Goal: Task Accomplishment & Management: Use online tool/utility

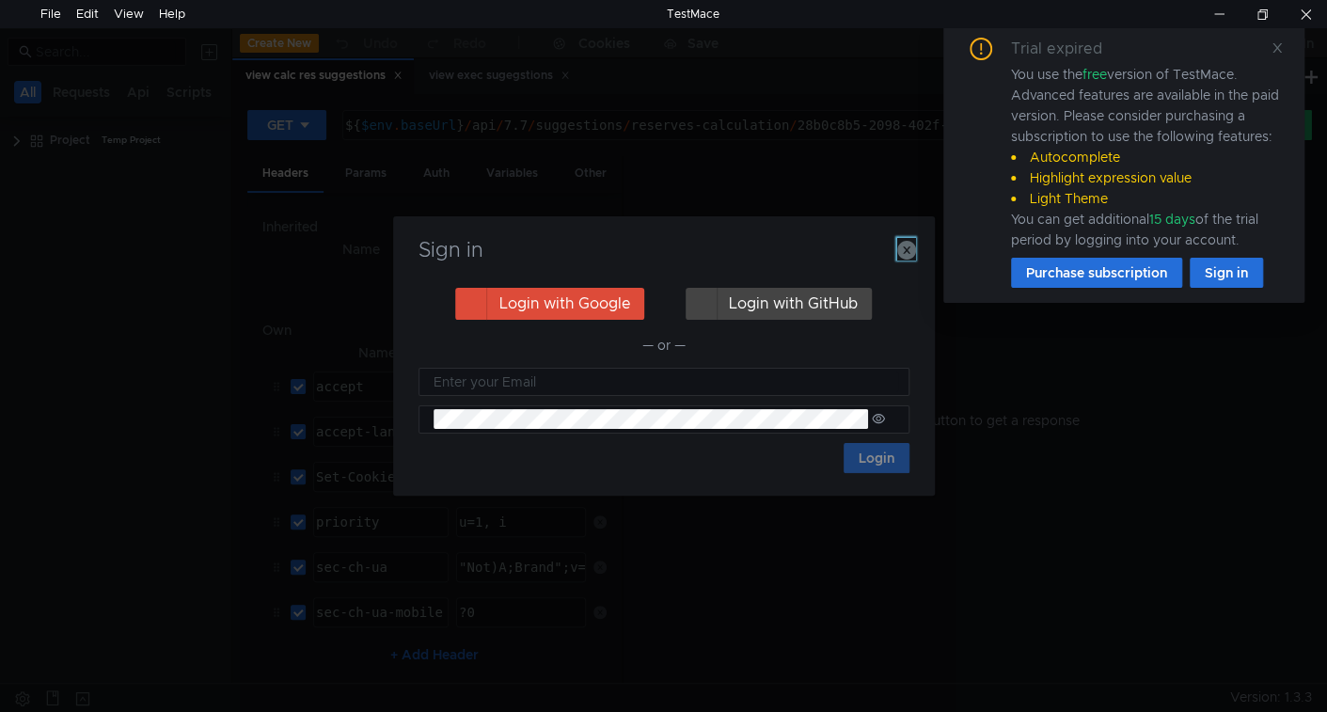
click at [907, 252] on icon "button" at bounding box center [906, 250] width 19 height 19
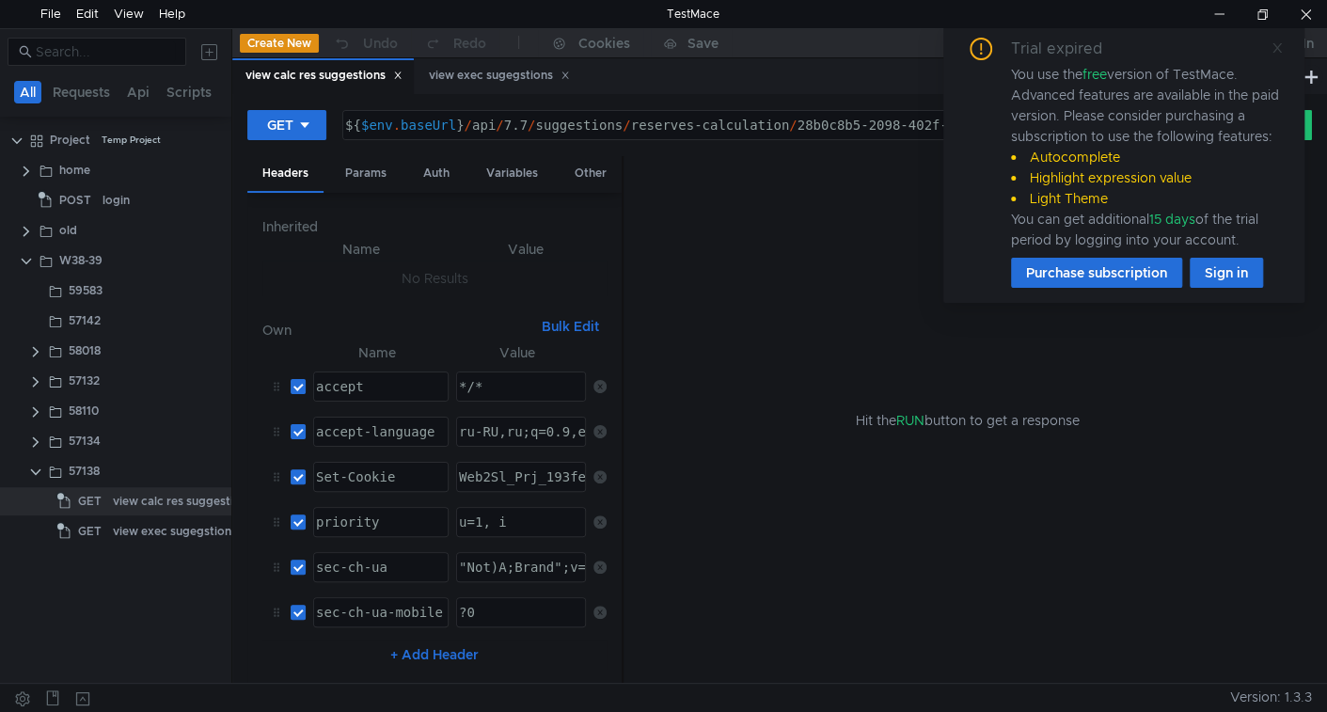
click at [1274, 45] on icon at bounding box center [1276, 47] width 13 height 13
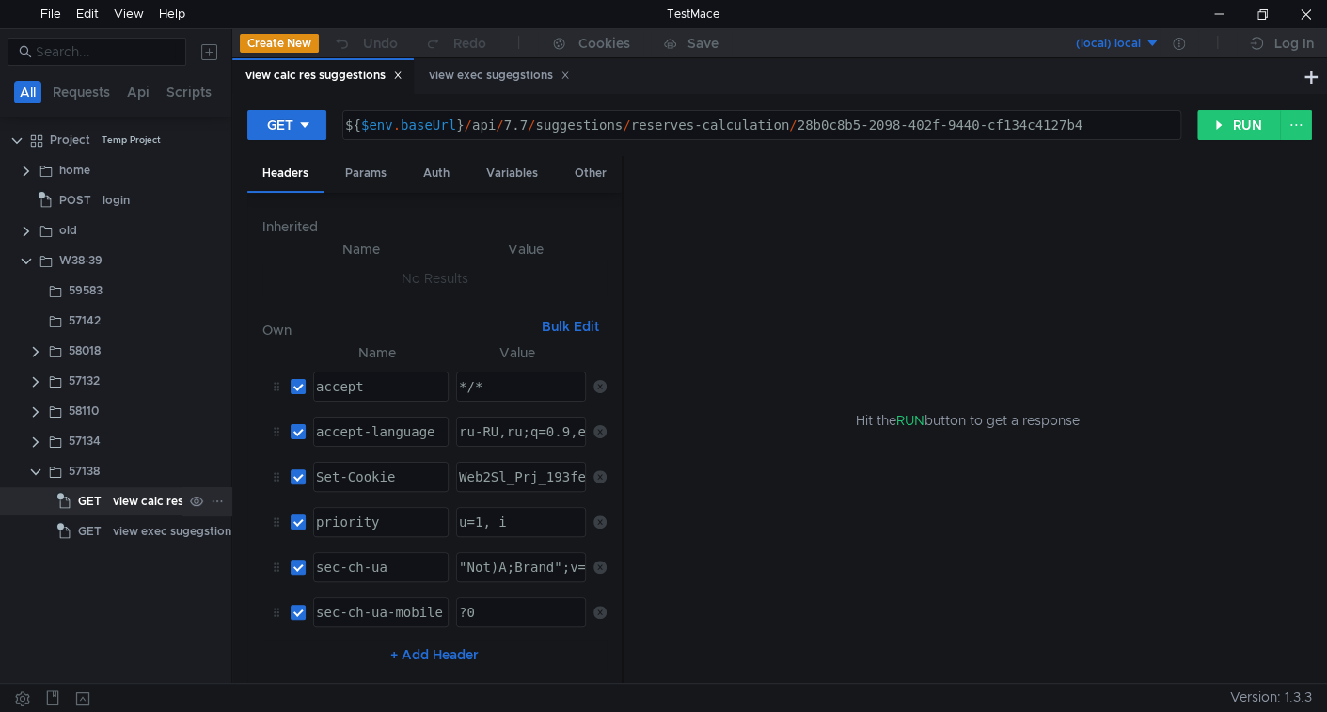
click at [166, 505] on div "view calc res suggestions" at bounding box center [183, 501] width 140 height 28
click at [1229, 124] on button "RUN" at bounding box center [1239, 125] width 84 height 30
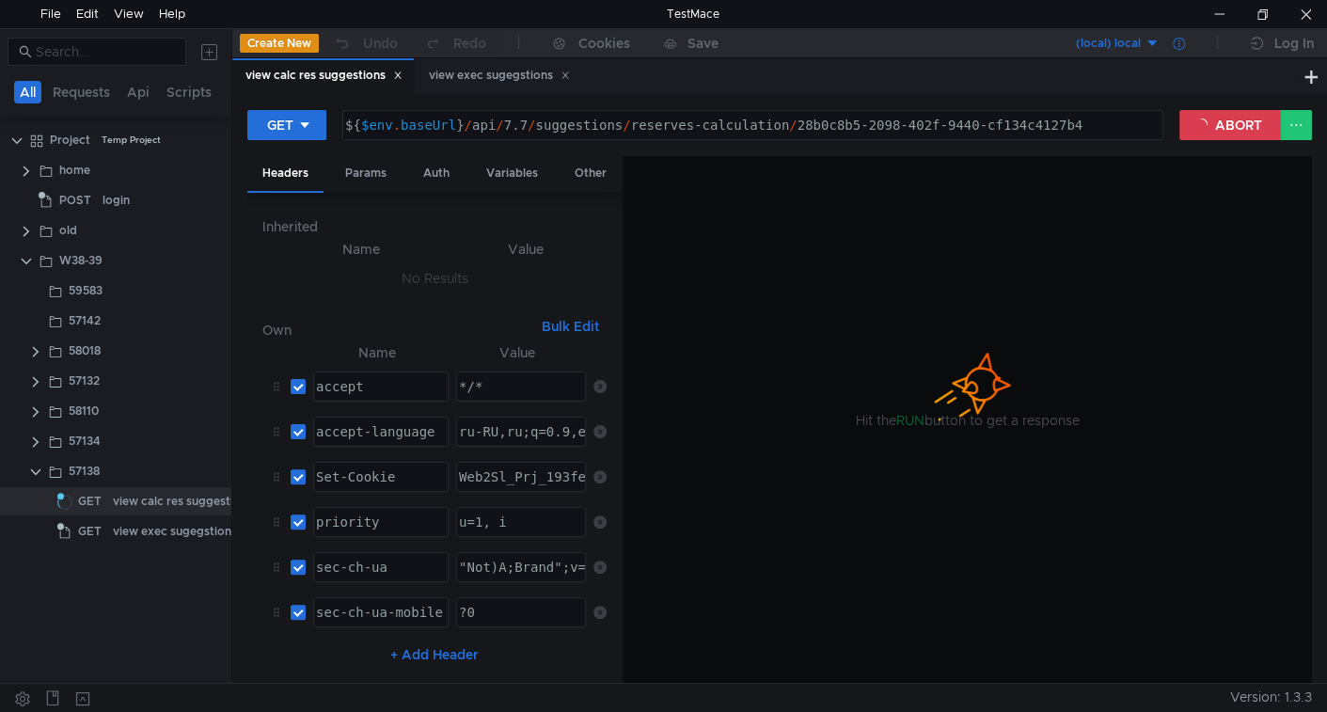
click at [1176, 46] on icon at bounding box center [1179, 44] width 12 height 12
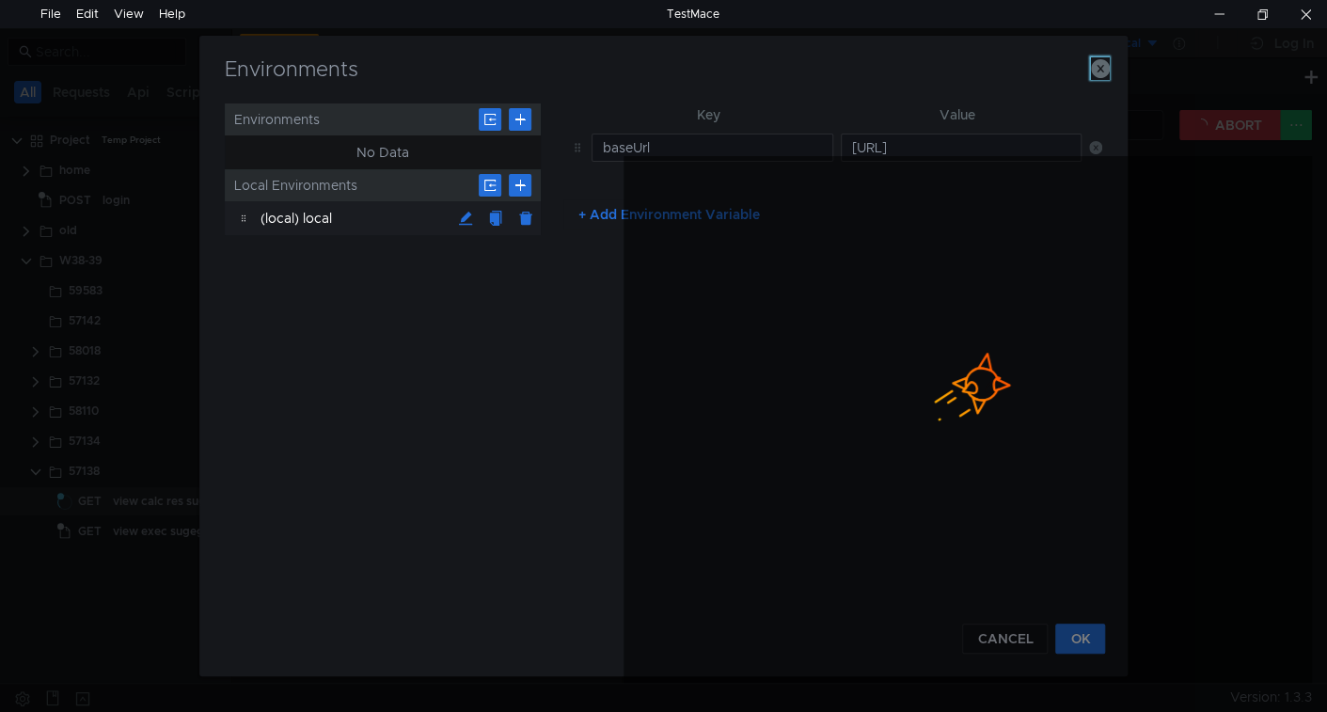
click at [1098, 67] on icon "button" at bounding box center [1100, 68] width 19 height 19
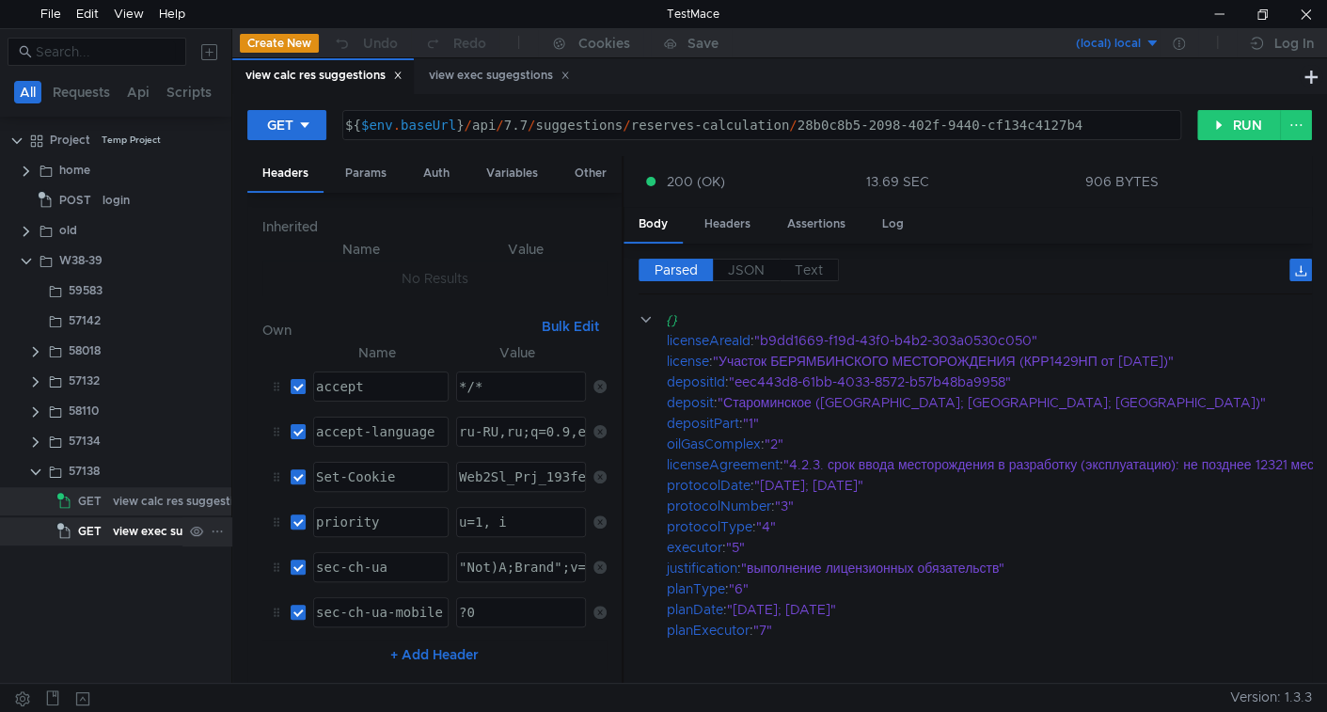
click at [175, 534] on div "view exec sugegstions" at bounding box center [175, 531] width 124 height 28
